Goal: Task Accomplishment & Management: Manage account settings

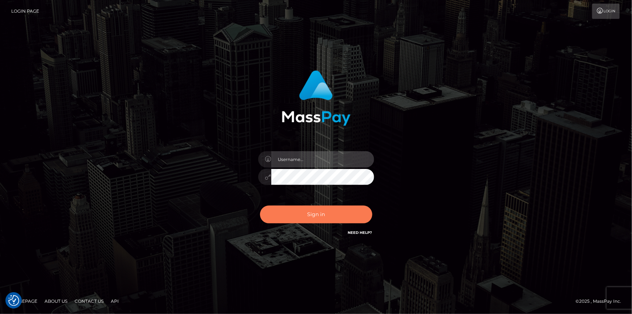
type input "dszikszai"
click at [306, 213] on button "Sign in" at bounding box center [316, 214] width 112 height 18
type input "dszikszai"
click at [306, 214] on button "Sign in" at bounding box center [316, 214] width 112 height 18
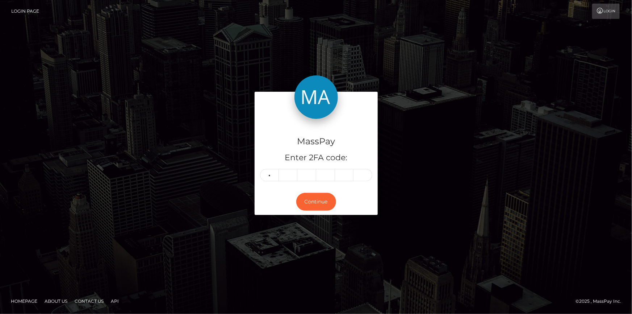
type input "4"
type input "7"
type input "0"
type input "4"
type input "9"
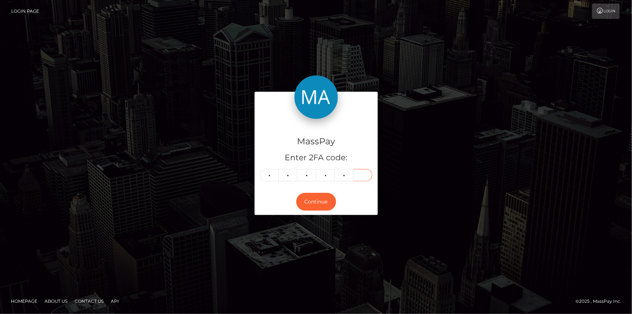
type input "8"
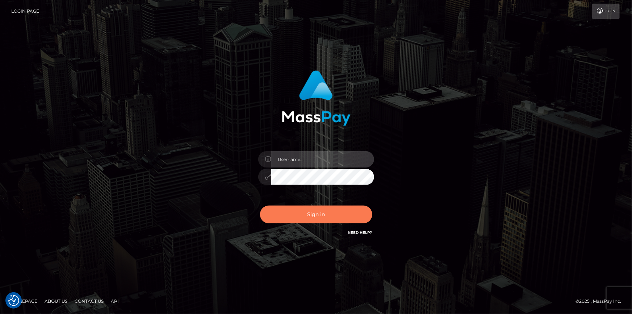
type input "dszikszai"
click at [317, 210] on button "Sign in" at bounding box center [316, 214] width 112 height 18
type input "dszikszai"
click at [310, 219] on button "Sign in" at bounding box center [316, 214] width 112 height 18
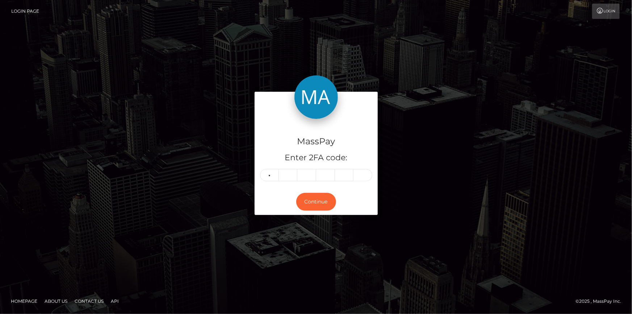
type input "3"
type input "8"
type input "9"
type input "4"
type input "1"
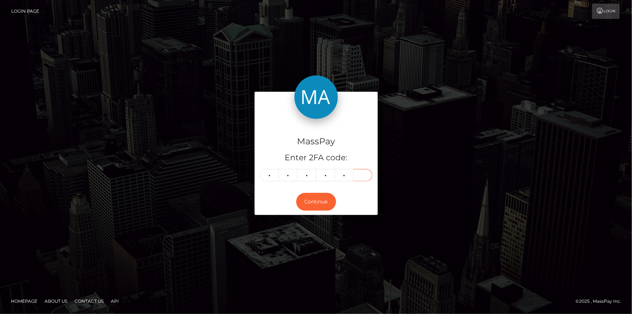
type input "9"
